Goal: Task Accomplishment & Management: Complete application form

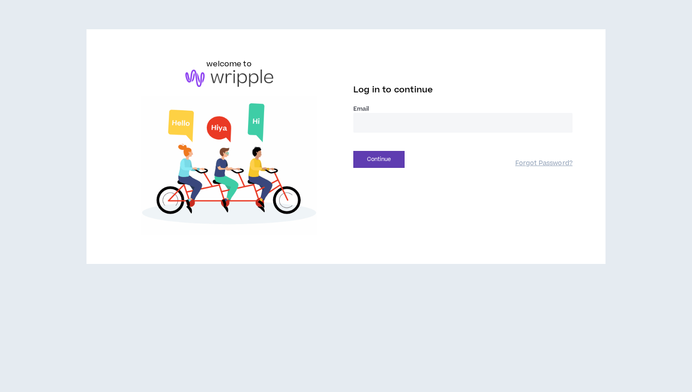
click at [443, 121] on input "email" at bounding box center [462, 123] width 219 height 20
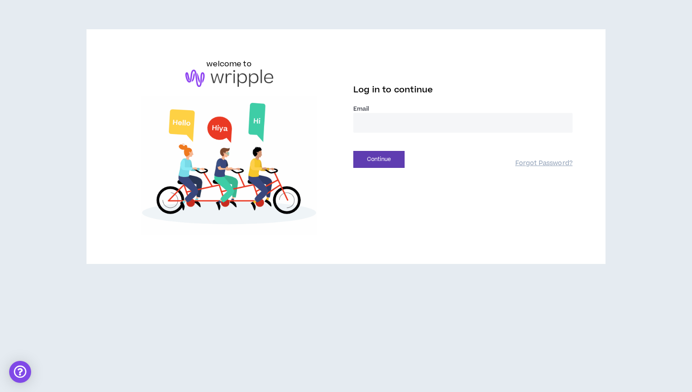
type input "**********"
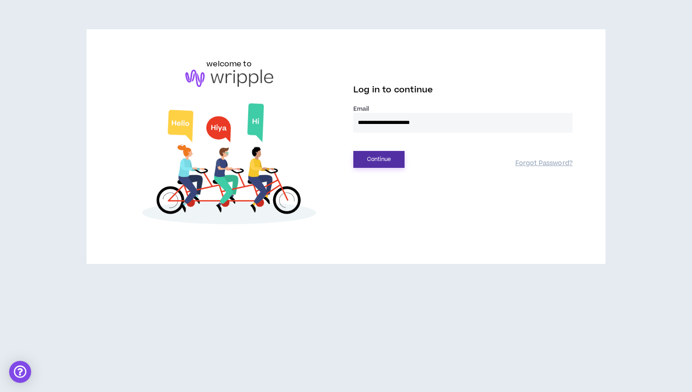
click at [360, 160] on button "Continue" at bounding box center [378, 159] width 51 height 17
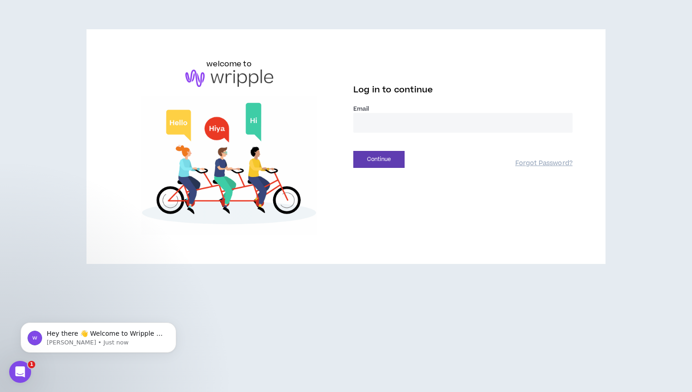
click at [420, 127] on input "email" at bounding box center [462, 123] width 219 height 20
type input "**********"
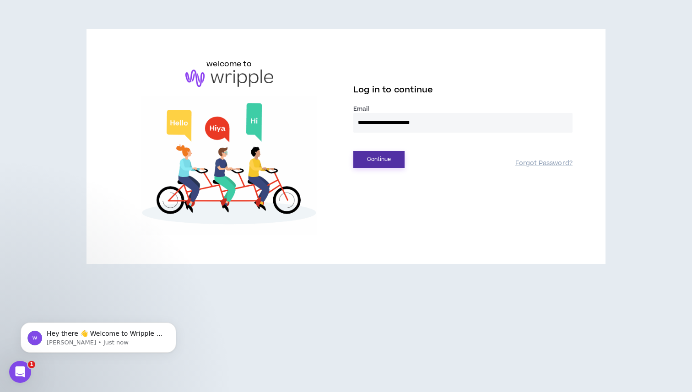
click at [378, 159] on button "Continue" at bounding box center [378, 159] width 51 height 17
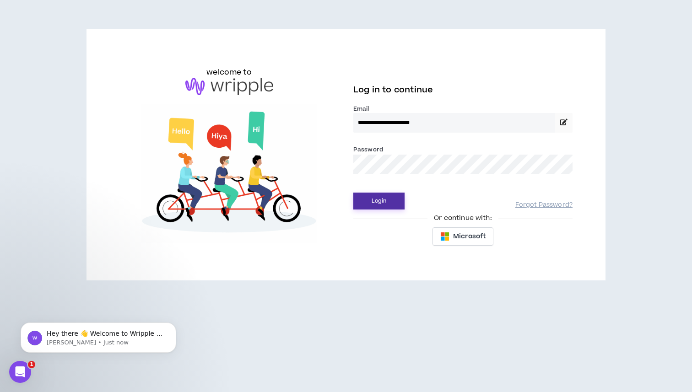
click at [360, 203] on button "Login" at bounding box center [378, 201] width 51 height 17
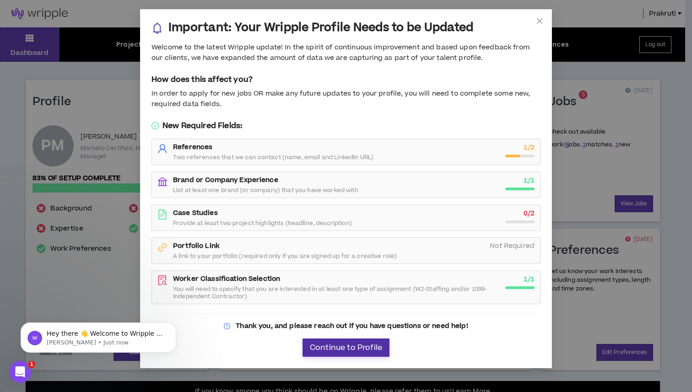
click at [364, 346] on span "Continue to Profile" at bounding box center [346, 348] width 72 height 9
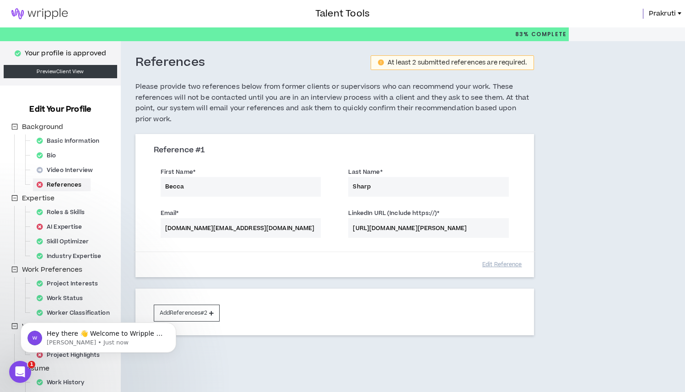
click at [29, 12] on img at bounding box center [39, 13] width 79 height 11
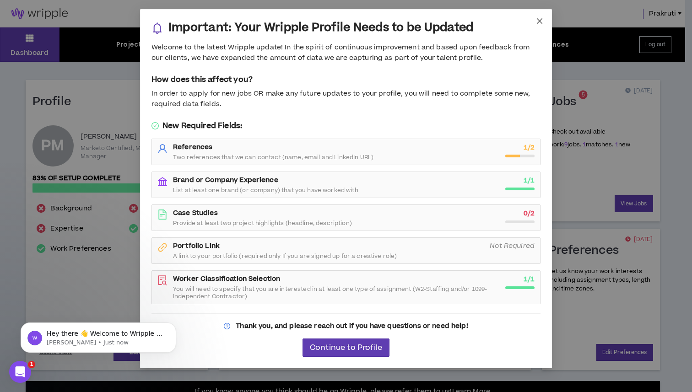
click at [540, 26] on span "Close" at bounding box center [539, 21] width 25 height 25
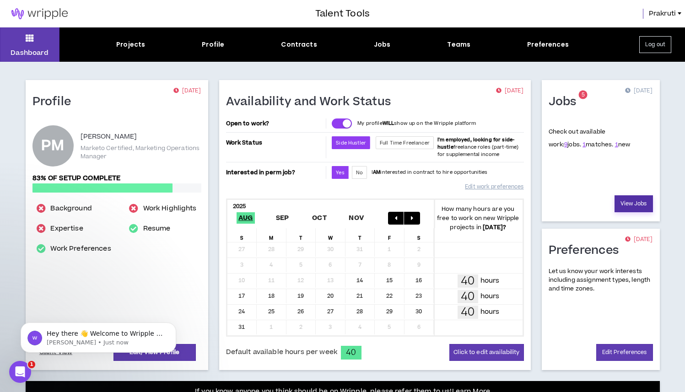
click at [641, 200] on link "View Jobs" at bounding box center [634, 203] width 38 height 17
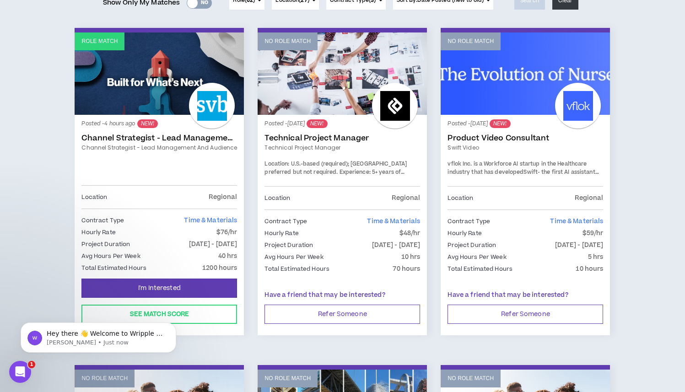
scroll to position [143, 0]
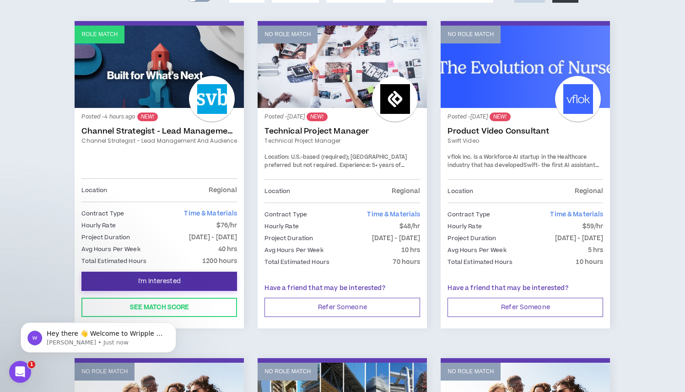
click at [171, 284] on span "I'm Interested" at bounding box center [159, 281] width 43 height 9
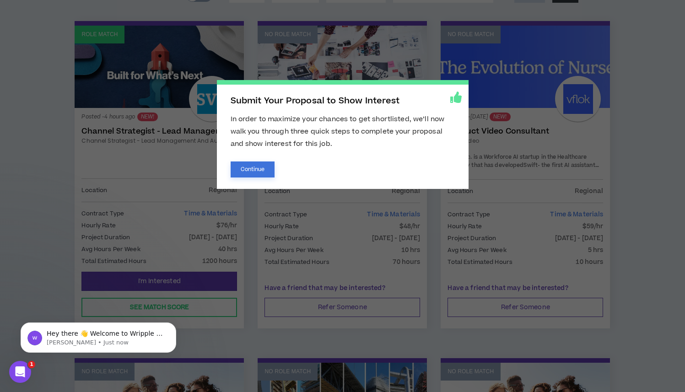
click at [264, 168] on button "Continue" at bounding box center [253, 170] width 44 height 16
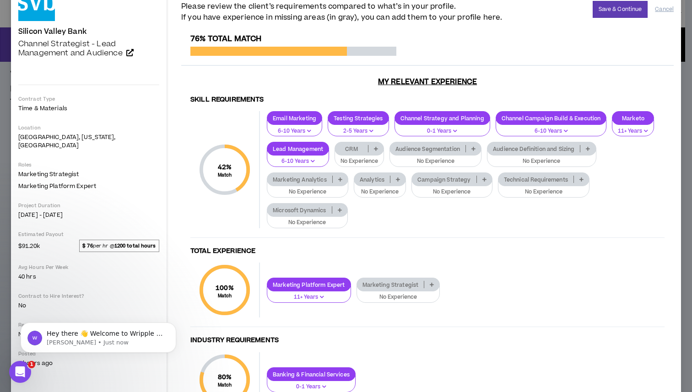
scroll to position [60, 0]
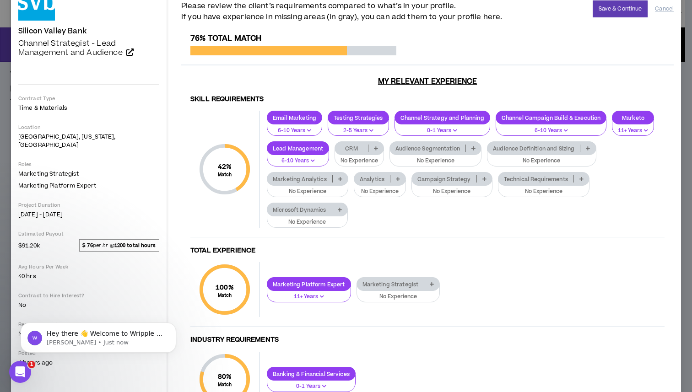
click at [368, 150] on p "CRM" at bounding box center [351, 148] width 33 height 7
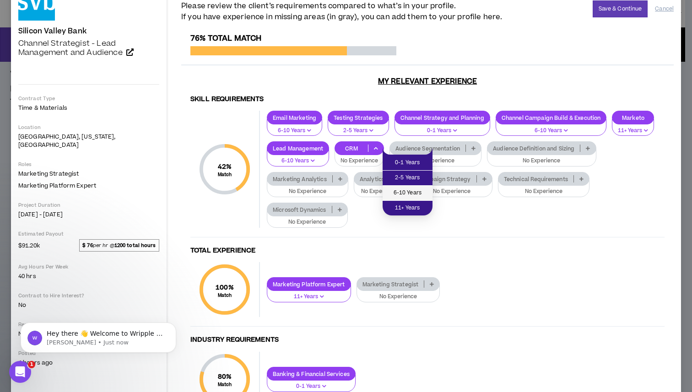
click at [407, 194] on span "6-10 Years" at bounding box center [407, 193] width 39 height 10
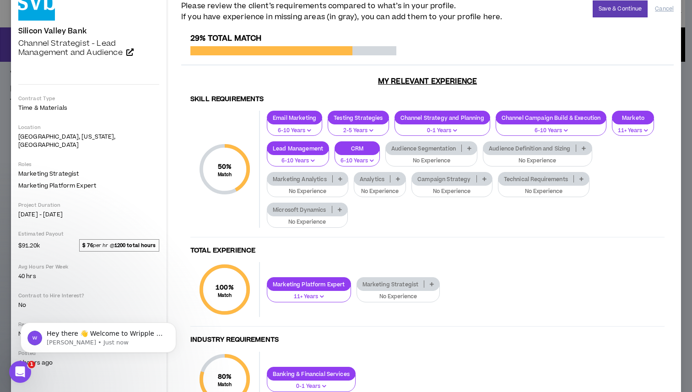
click at [461, 149] on p "Audience Segmentation" at bounding box center [424, 148] width 76 height 7
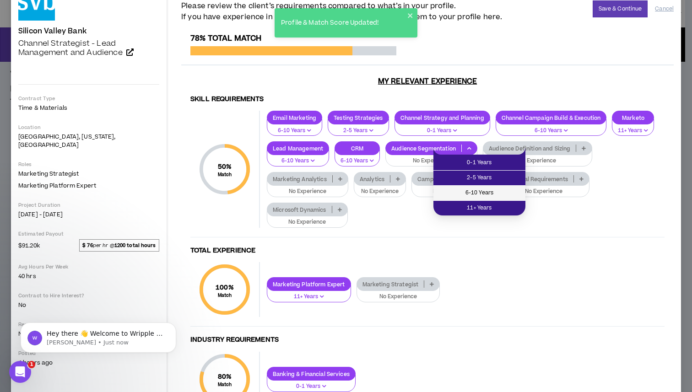
click at [481, 188] on span "6-10 Years" at bounding box center [479, 193] width 81 height 10
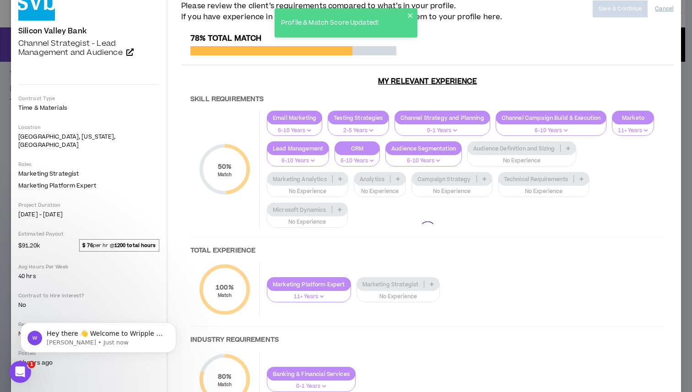
click at [562, 152] on div at bounding box center [427, 229] width 492 height 391
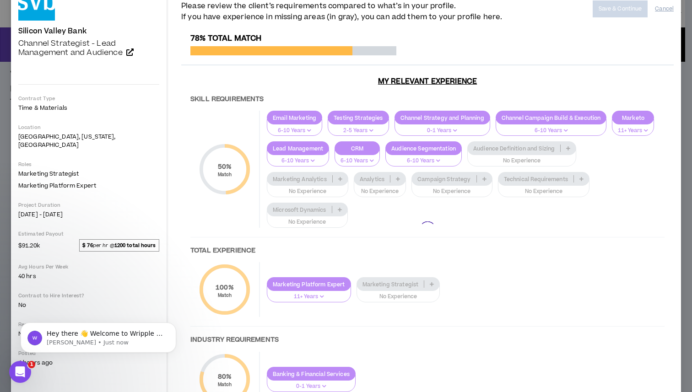
click at [597, 149] on div at bounding box center [427, 229] width 492 height 391
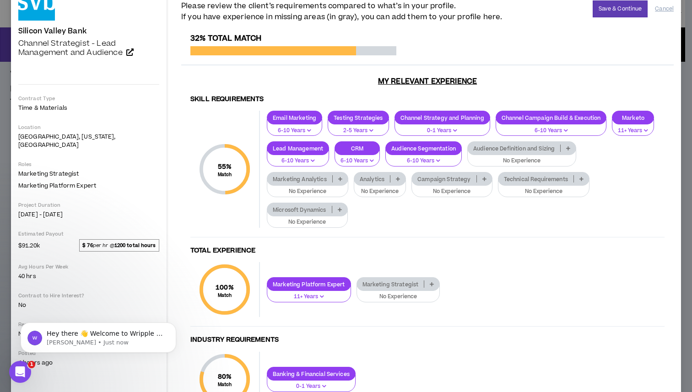
click at [560, 149] on p "Audience Definition and Sizing" at bounding box center [514, 148] width 92 height 7
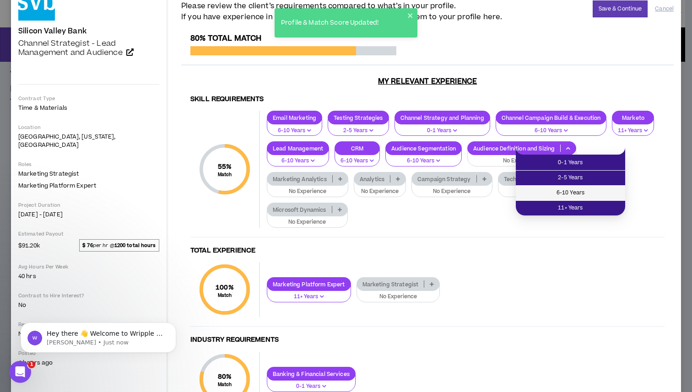
click at [573, 188] on span "6-10 Years" at bounding box center [570, 193] width 98 height 10
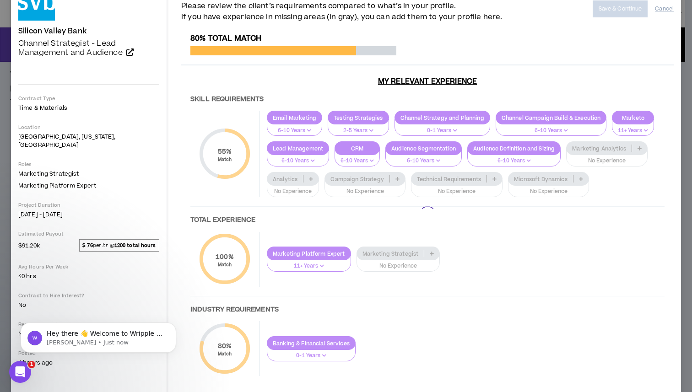
click at [330, 179] on div at bounding box center [427, 214] width 492 height 361
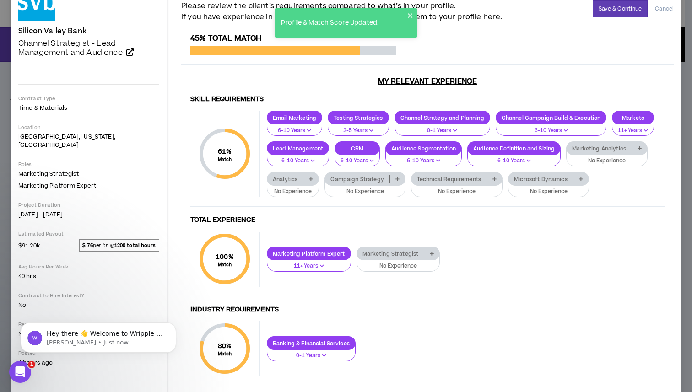
click at [567, 152] on p "Marketing Analytics" at bounding box center [599, 148] width 65 height 7
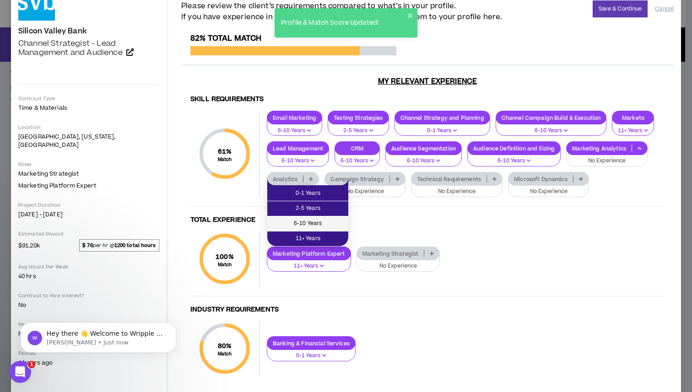
click at [328, 217] on li "6-10 Years" at bounding box center [307, 223] width 81 height 15
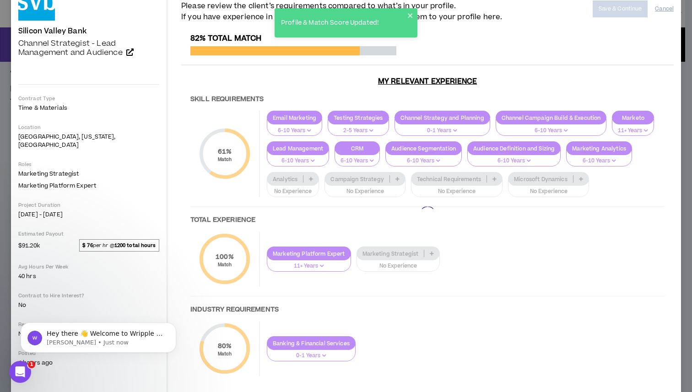
click at [373, 183] on div at bounding box center [427, 214] width 492 height 361
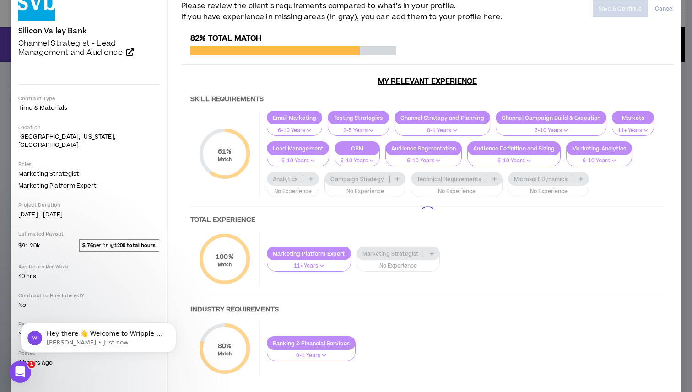
click at [368, 179] on div at bounding box center [427, 214] width 492 height 361
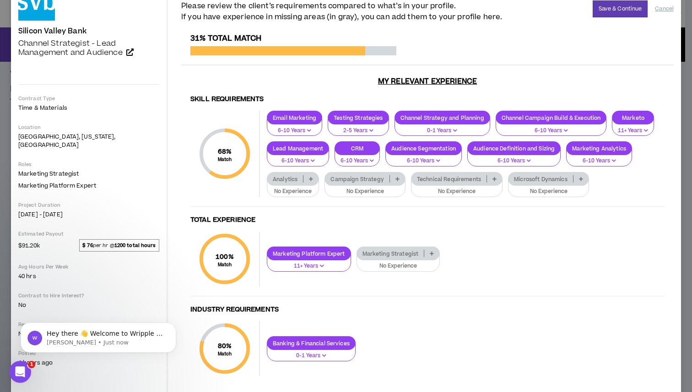
click at [303, 179] on p "Analytics" at bounding box center [285, 179] width 36 height 7
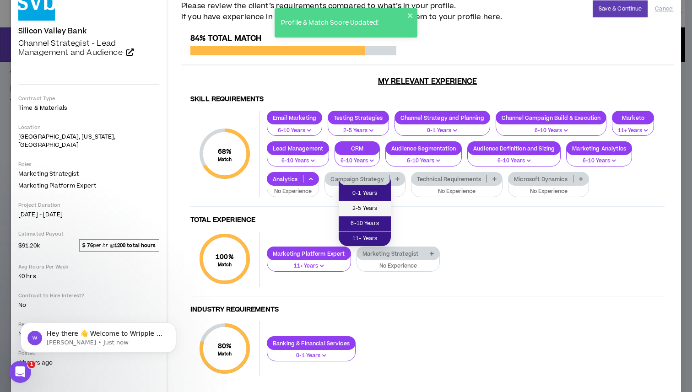
click at [364, 212] on span "2-5 Years" at bounding box center [364, 209] width 41 height 10
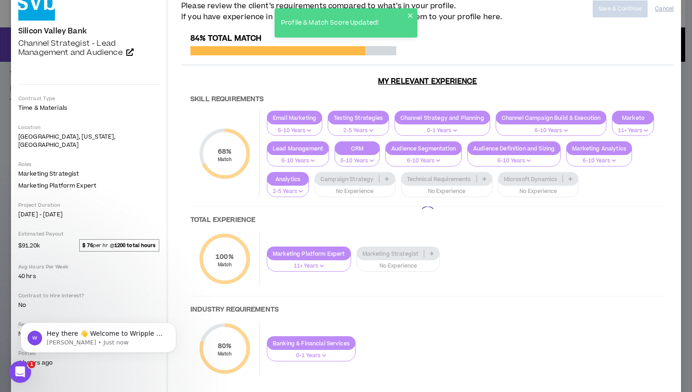
click at [432, 179] on div at bounding box center [427, 214] width 492 height 361
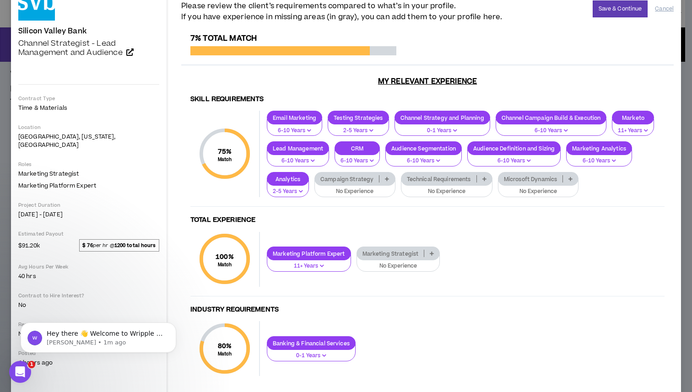
click at [379, 179] on p "Campaign Strategy" at bounding box center [347, 179] width 64 height 7
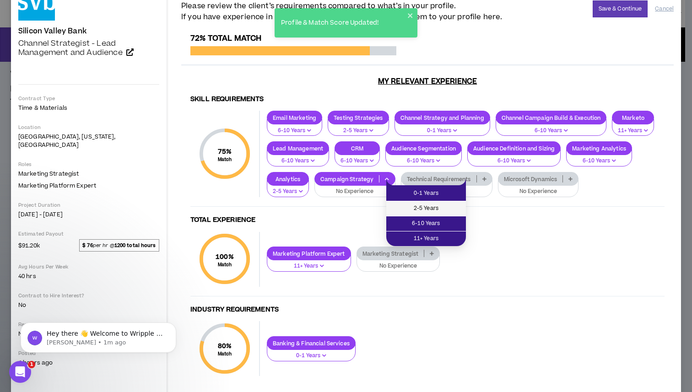
click at [417, 205] on span "2-5 Years" at bounding box center [426, 209] width 69 height 10
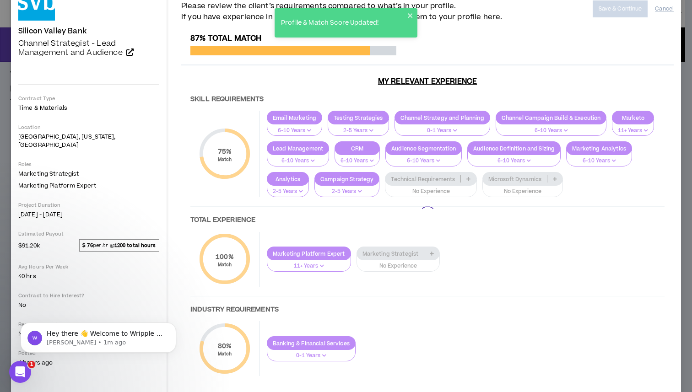
click at [493, 182] on div at bounding box center [427, 214] width 492 height 361
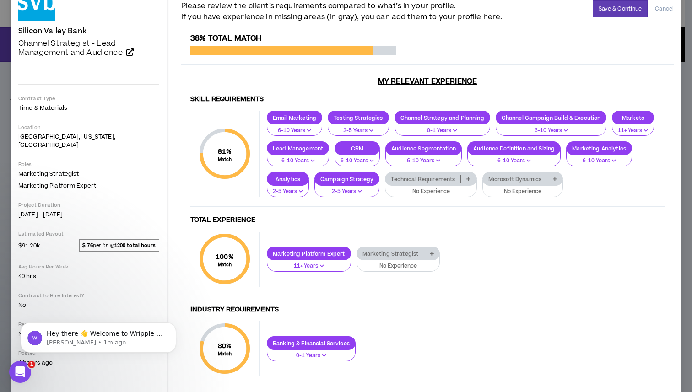
click at [460, 182] on p "Technical Requirements" at bounding box center [422, 179] width 75 height 7
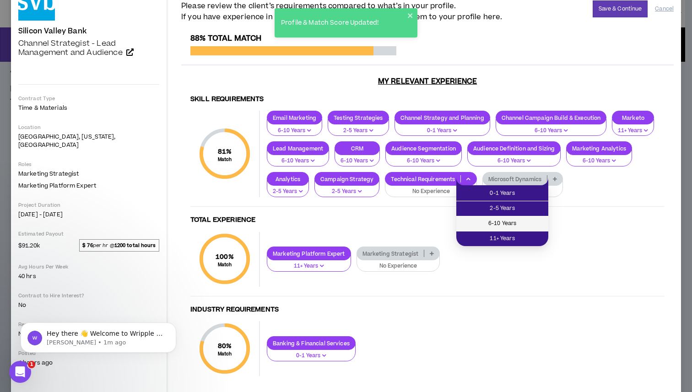
click at [495, 222] on span "6-10 Years" at bounding box center [502, 224] width 81 height 10
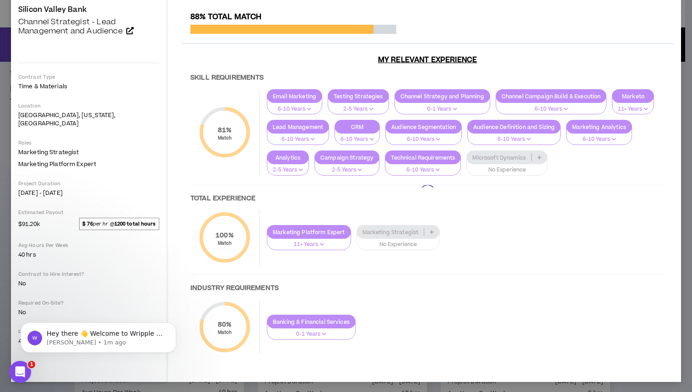
scroll to position [82, 0]
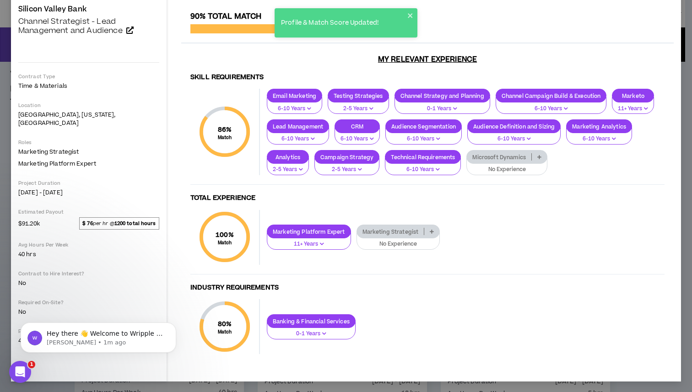
click at [392, 233] on p "Marketing Strategist" at bounding box center [390, 231] width 67 height 7
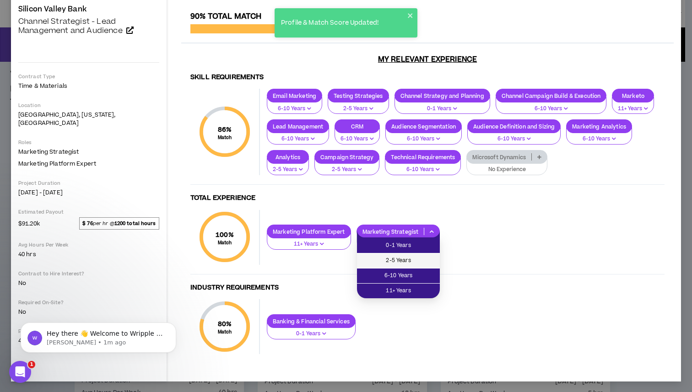
click at [394, 262] on span "2-5 Years" at bounding box center [398, 261] width 72 height 10
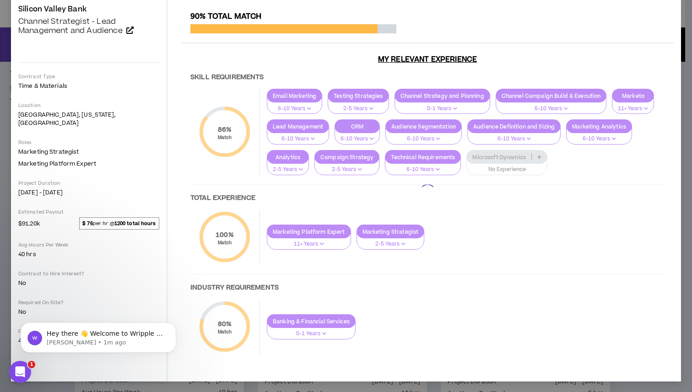
click at [487, 243] on div at bounding box center [427, 192] width 492 height 361
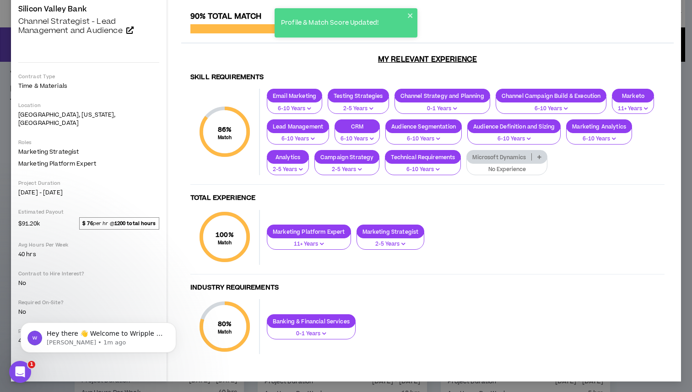
scroll to position [0, 0]
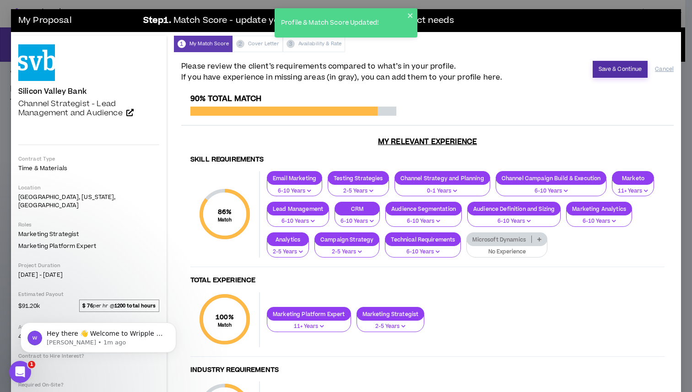
click at [610, 65] on button "Save & Continue" at bounding box center [620, 69] width 55 height 17
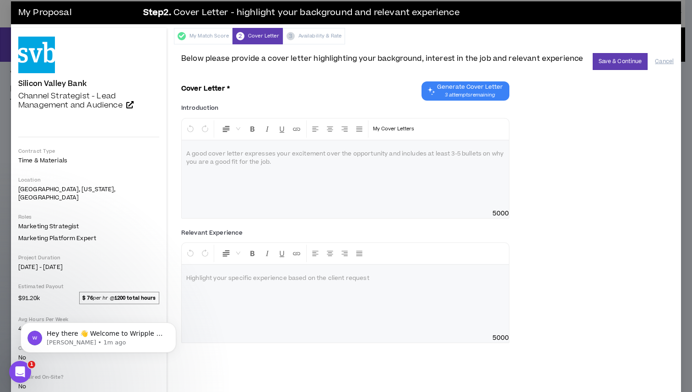
scroll to position [8, 0]
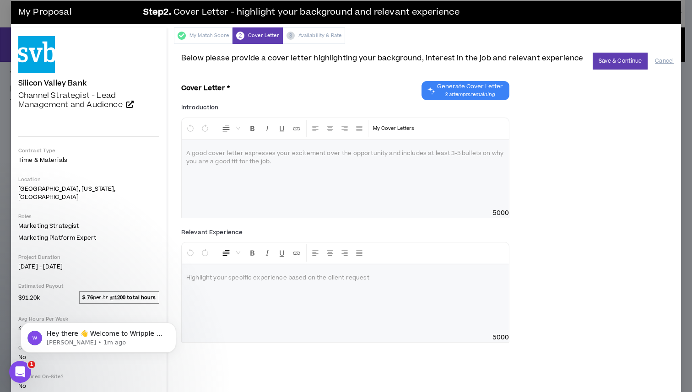
click at [464, 92] on span "3 attempts remaining" at bounding box center [470, 94] width 66 height 7
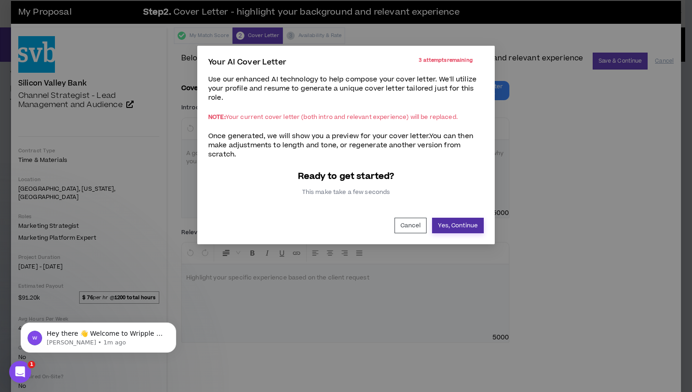
click at [451, 222] on button "Yes, Continue" at bounding box center [458, 226] width 52 height 16
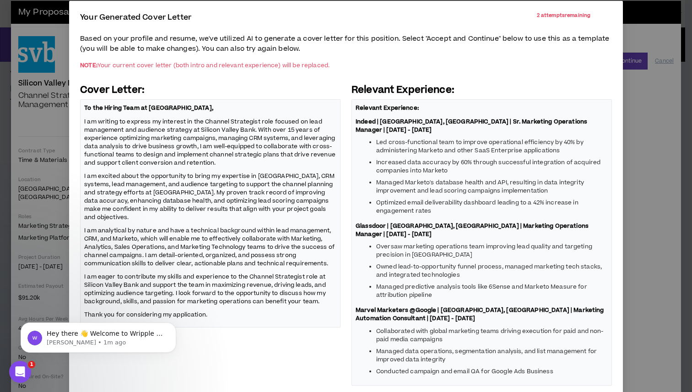
scroll to position [81, 0]
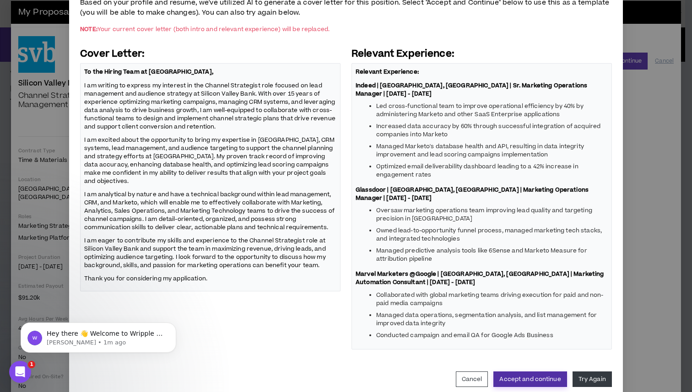
click at [510, 372] on button "Accept and continue" at bounding box center [529, 380] width 73 height 16
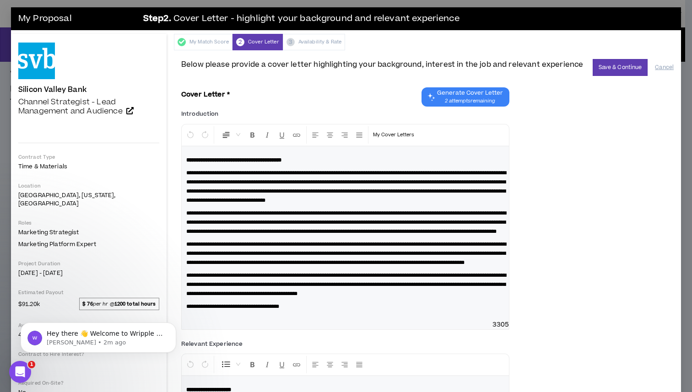
scroll to position [0, 0]
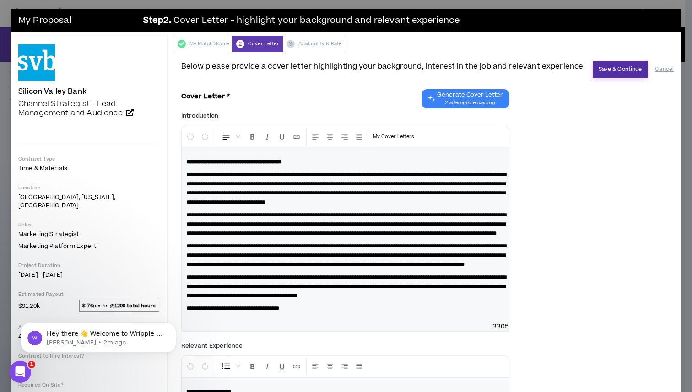
click at [627, 75] on button "Save & Continue" at bounding box center [620, 69] width 55 height 17
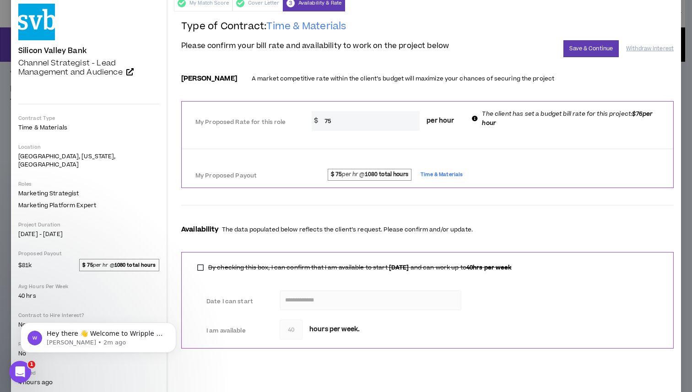
scroll to position [41, 0]
click at [592, 40] on h2 "Type of Contract: Time & Materials" at bounding box center [427, 30] width 492 height 20
click at [590, 48] on button "Save & Continue" at bounding box center [590, 48] width 55 height 17
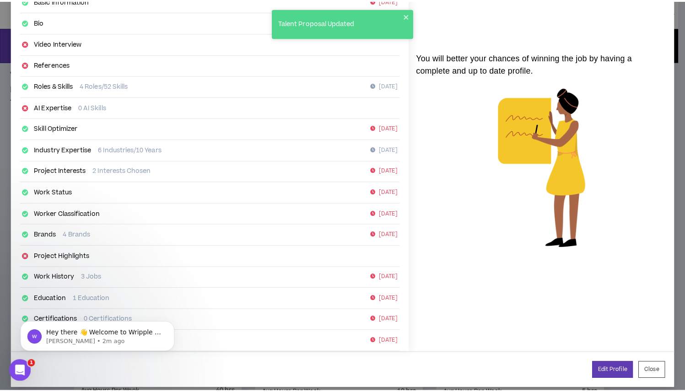
scroll to position [89, 0]
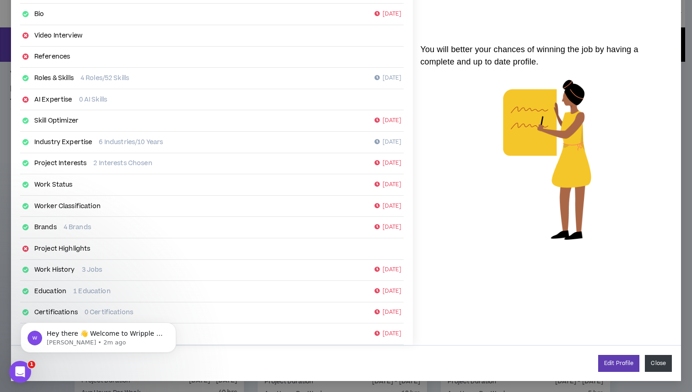
click at [656, 365] on button "Close" at bounding box center [658, 363] width 27 height 17
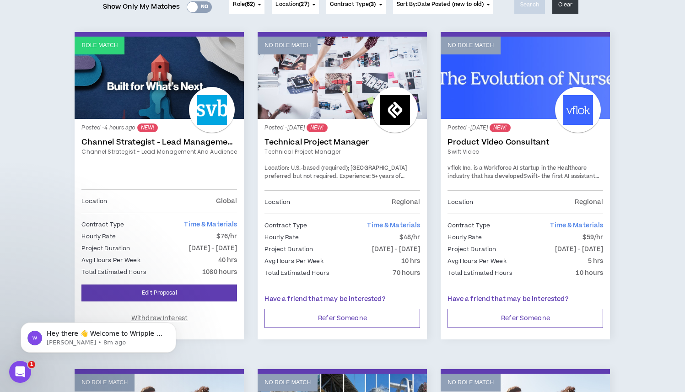
scroll to position [130, 0]
